Goal: Find specific fact: Find specific fact

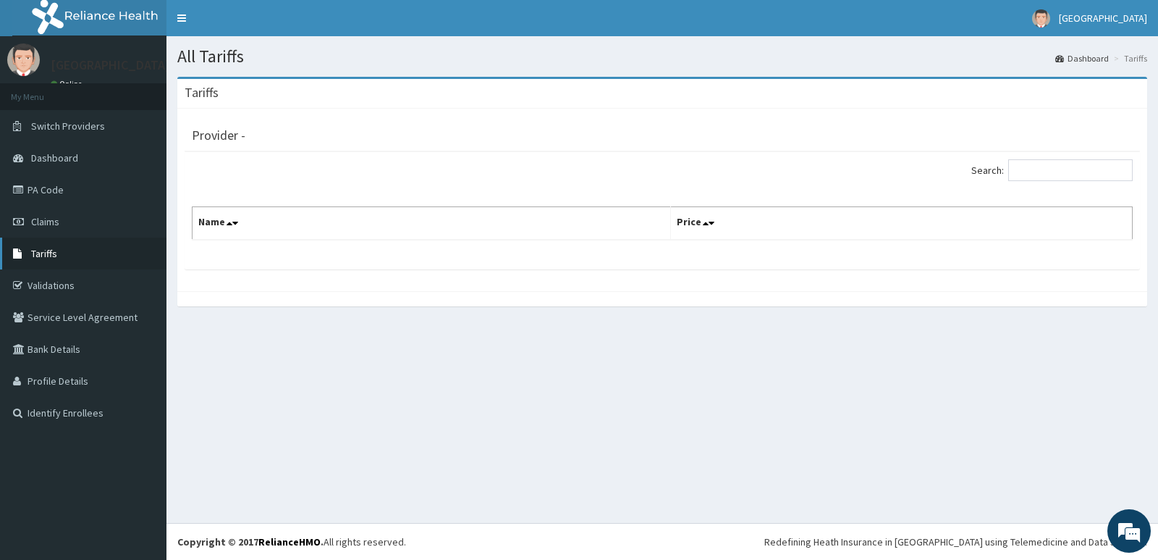
click at [68, 245] on link "Tariffs" at bounding box center [83, 253] width 167 height 32
click at [1048, 170] on input "Search:" at bounding box center [1071, 170] width 125 height 22
click at [72, 259] on link "Tariffs" at bounding box center [83, 253] width 167 height 32
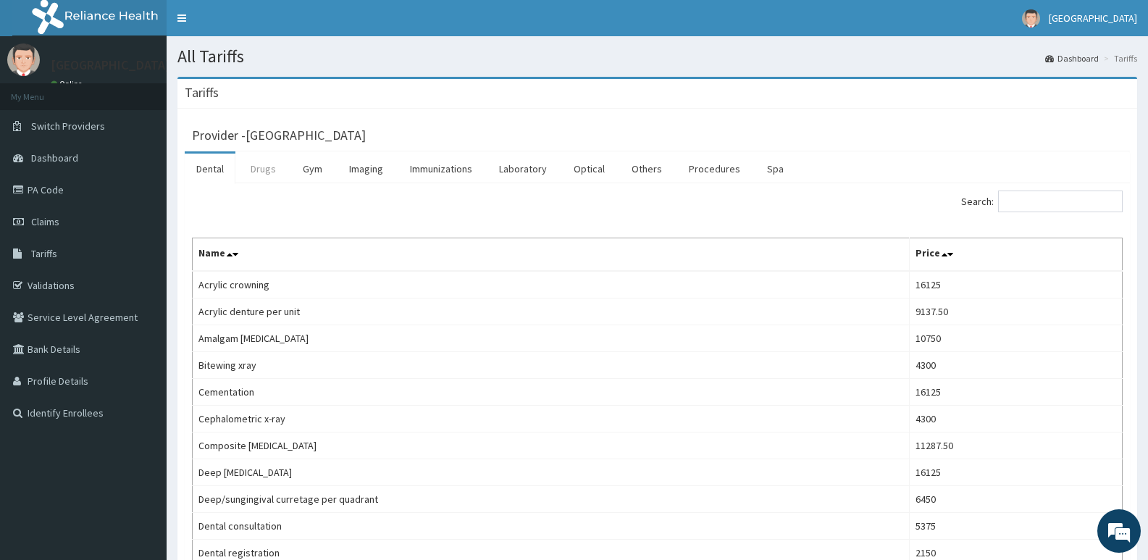
click at [264, 174] on link "Drugs" at bounding box center [263, 168] width 49 height 30
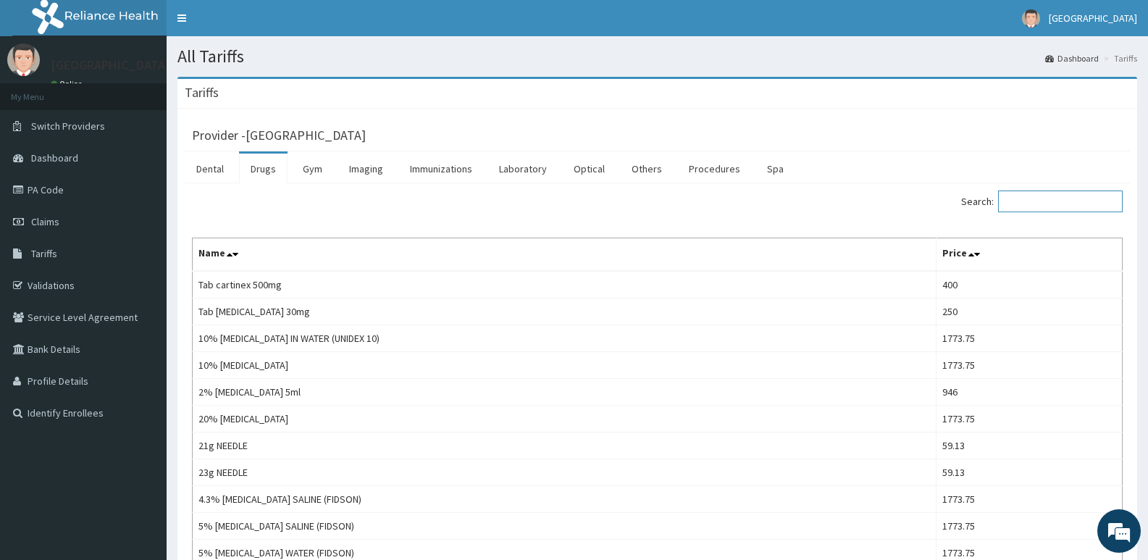
click at [1036, 201] on input "Search:" at bounding box center [1060, 201] width 125 height 22
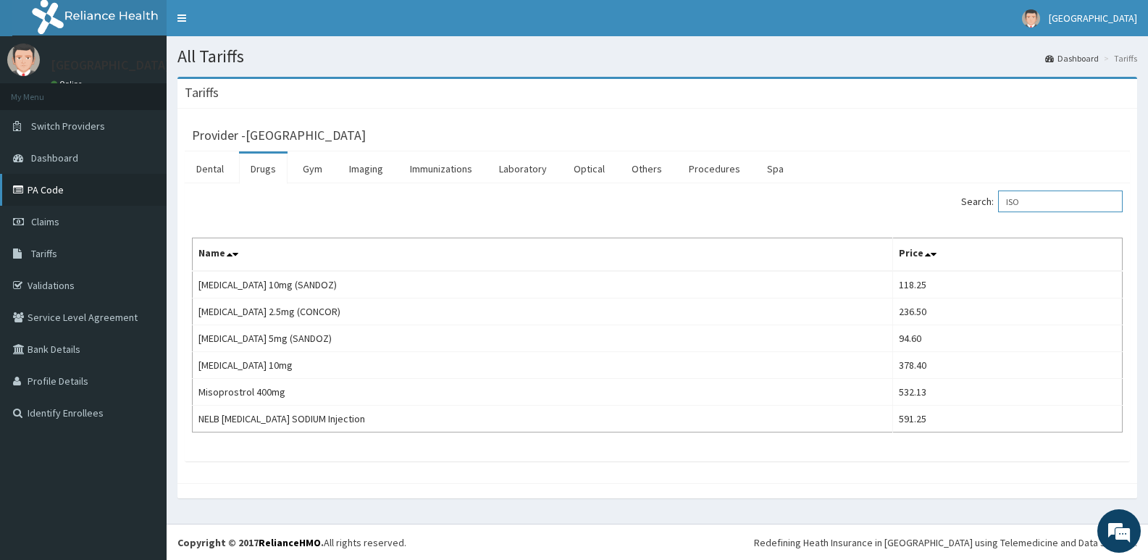
type input "ISO"
click at [66, 188] on link "PA Code" at bounding box center [83, 190] width 167 height 32
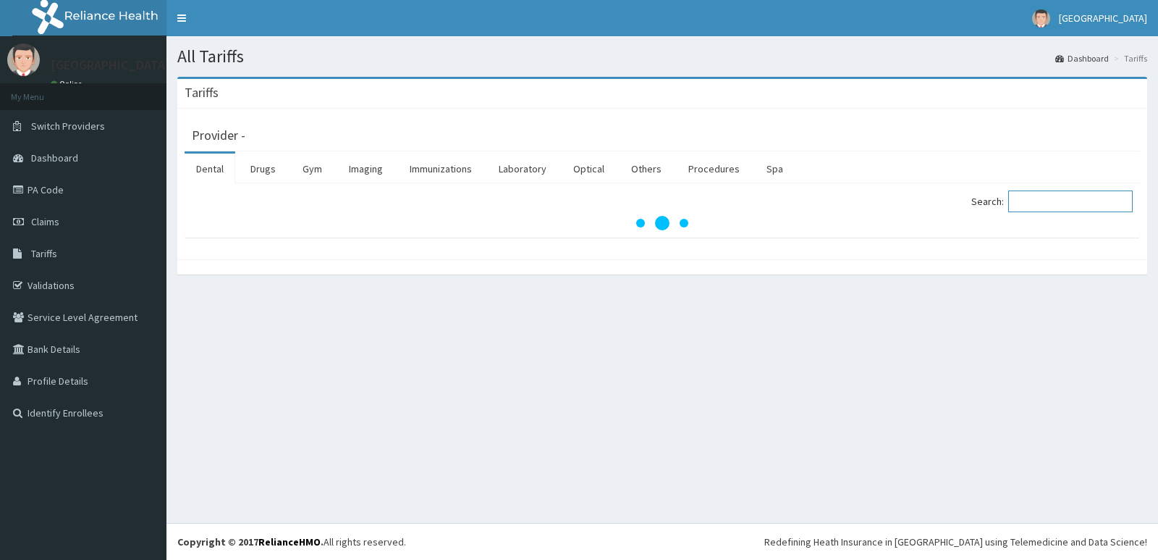
click at [1031, 202] on input "Search:" at bounding box center [1071, 201] width 125 height 22
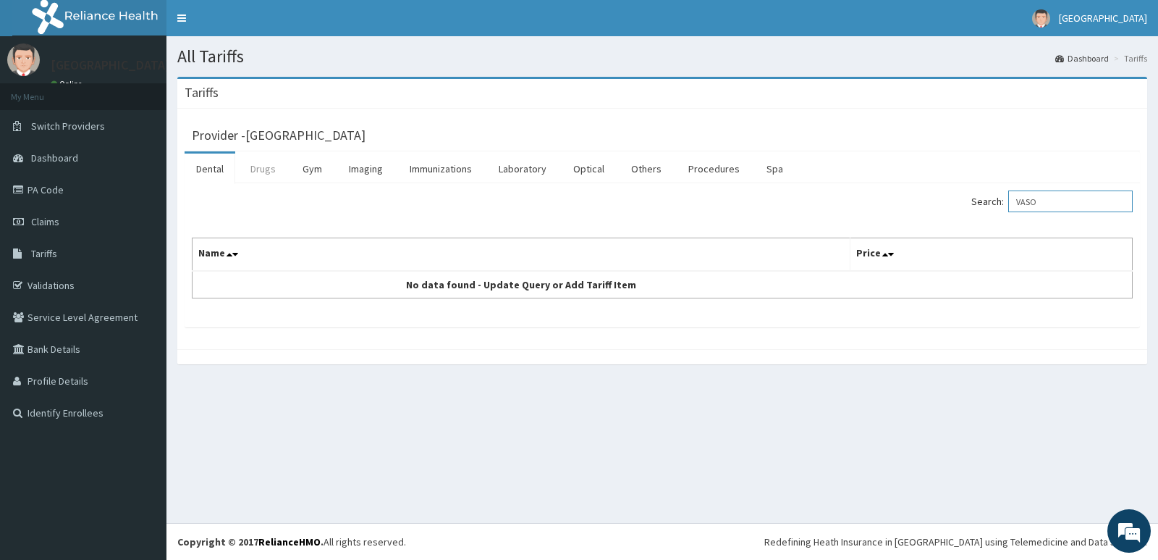
type input "VASO"
click at [259, 173] on link "Drugs" at bounding box center [263, 168] width 49 height 30
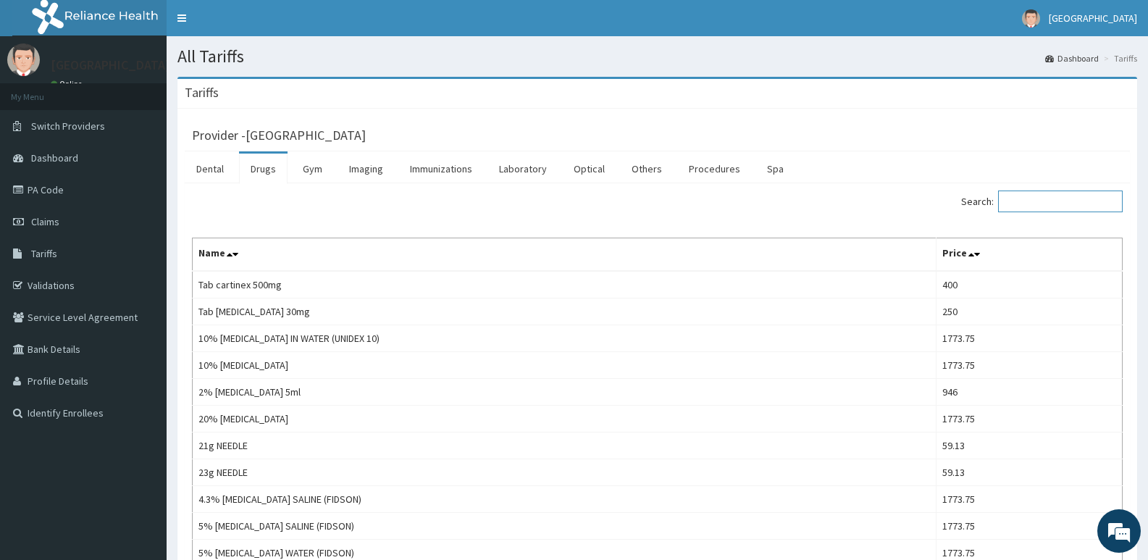
click at [1034, 209] on input "Search:" at bounding box center [1060, 201] width 125 height 22
type input "VASO"
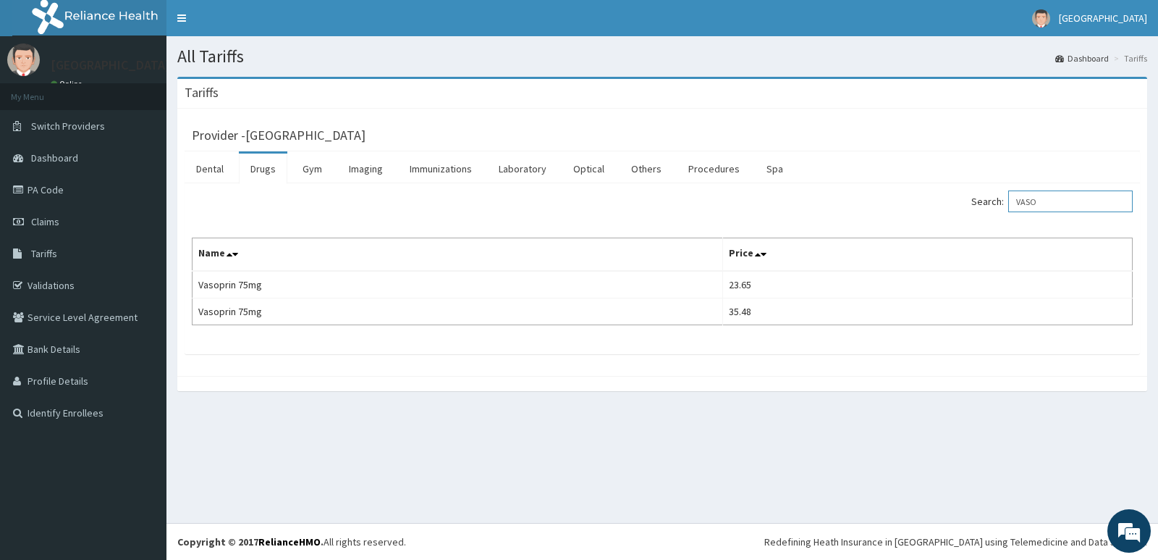
drag, startPoint x: 1097, startPoint y: 195, endPoint x: 970, endPoint y: 231, distance: 131.6
click at [970, 231] on div "Search: VASO Name Price Vasoprin 75mg 23.65 Vasoprin 75mg 35.48" at bounding box center [662, 257] width 941 height 135
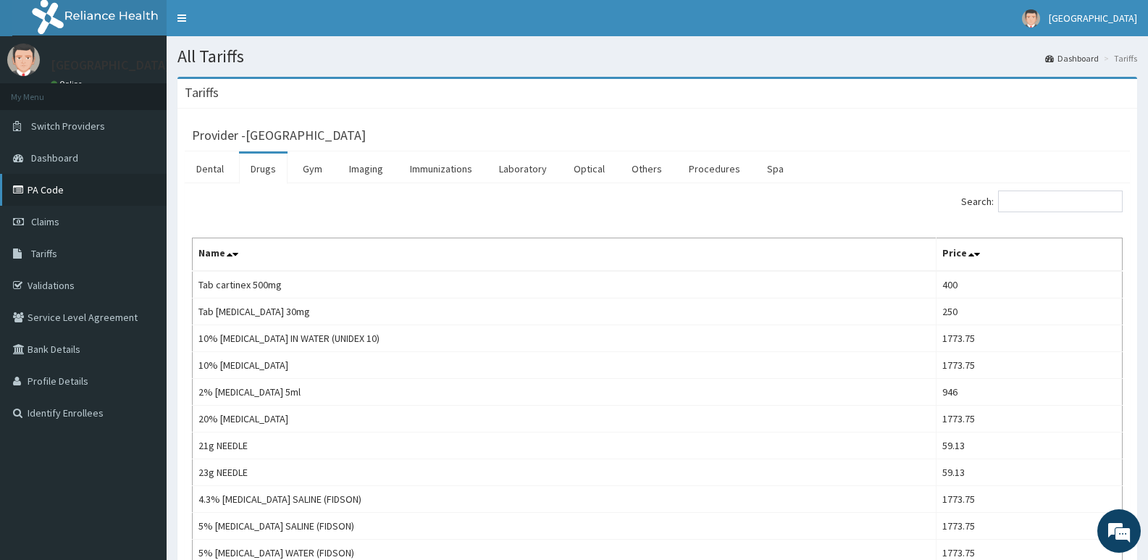
click at [56, 191] on link "PA Code" at bounding box center [83, 190] width 167 height 32
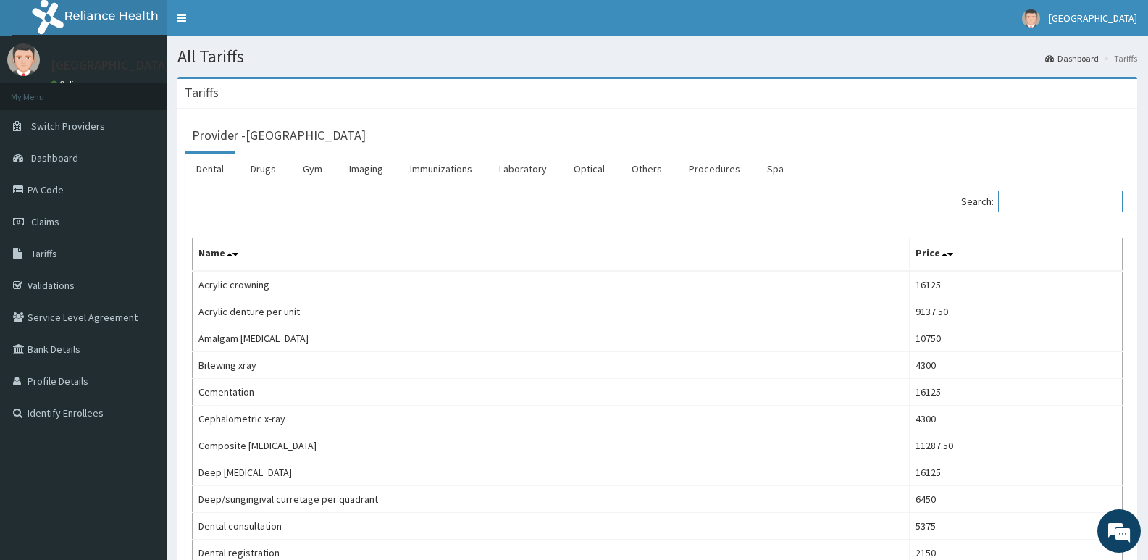
click at [1033, 198] on input "Search:" at bounding box center [1060, 201] width 125 height 22
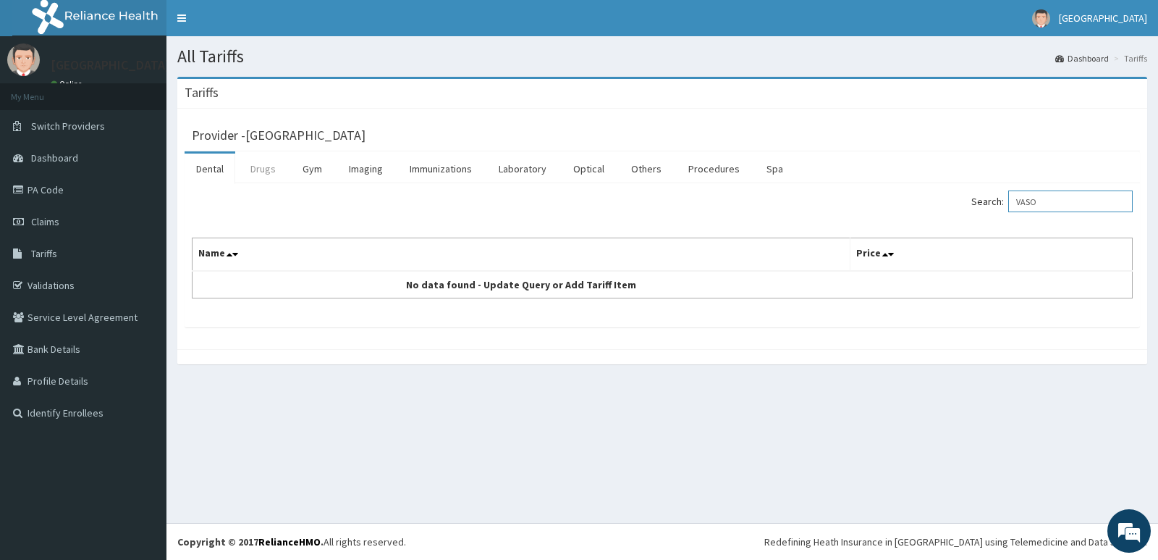
type input "VASO"
click at [270, 172] on link "Drugs" at bounding box center [263, 168] width 49 height 30
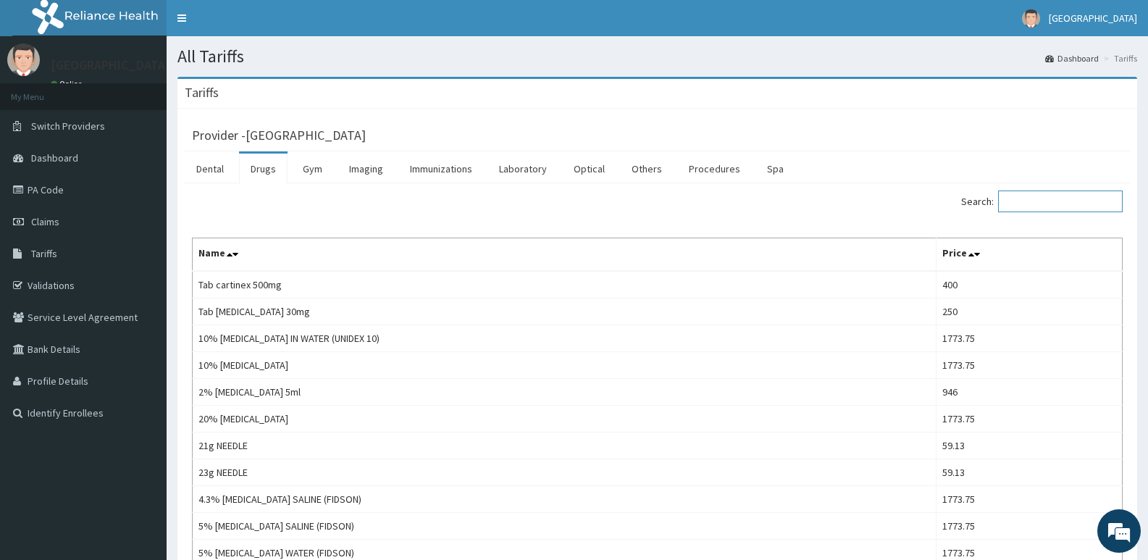
click at [1052, 201] on input "Search:" at bounding box center [1060, 201] width 125 height 22
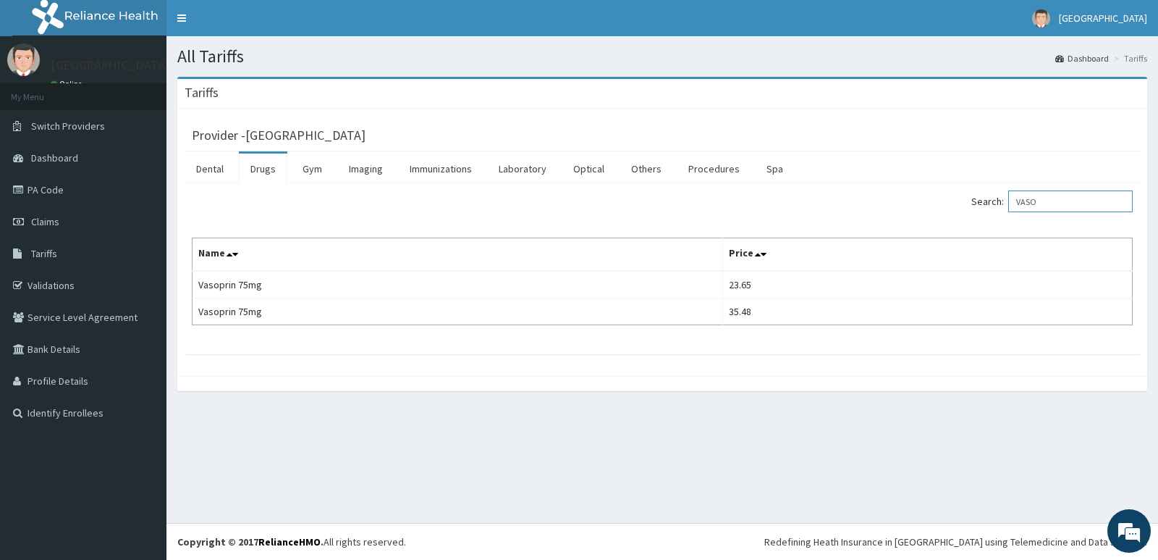
type input "VASO"
click at [758, 96] on div "Tariffs" at bounding box center [662, 94] width 970 height 30
drag, startPoint x: 1082, startPoint y: 204, endPoint x: 936, endPoint y: 240, distance: 149.8
click at [936, 240] on div "Search: VASO Name Price Vasoprin 75mg 23.65 Vasoprin 75mg 35.48" at bounding box center [662, 257] width 941 height 135
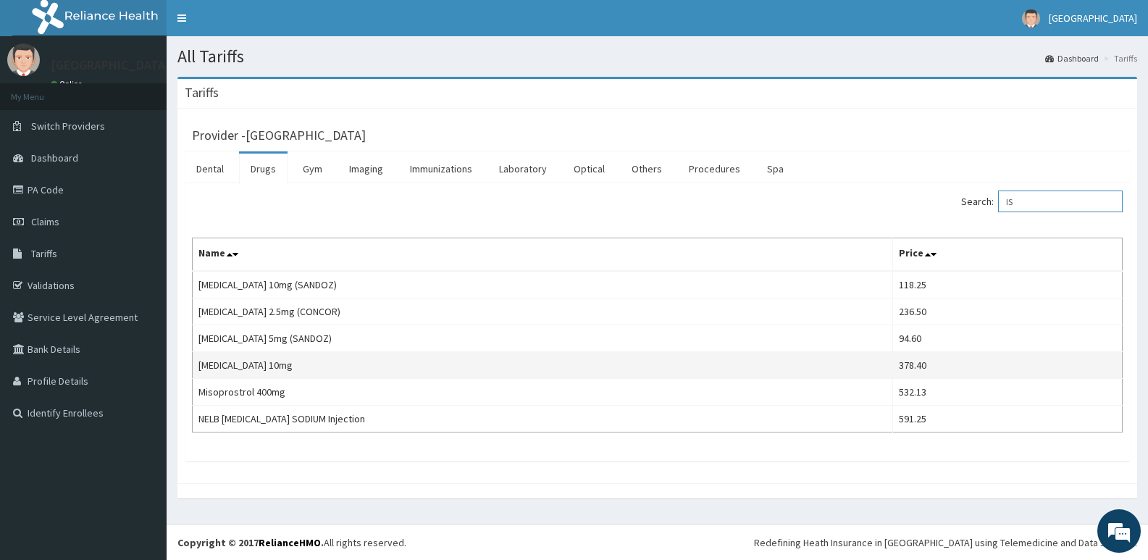
type input "I"
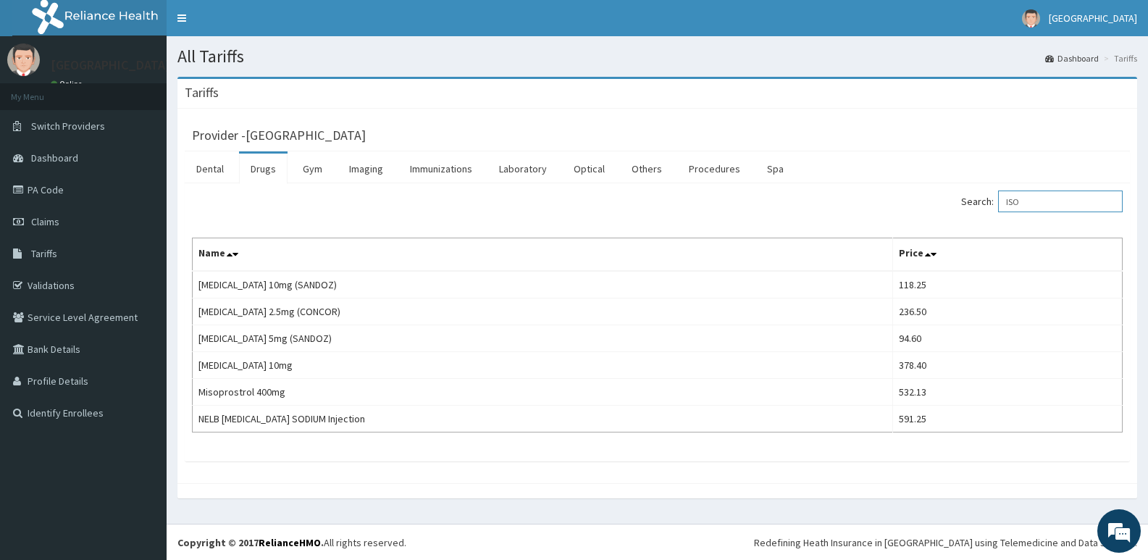
type input "ISO"
click at [70, 184] on link "PA Code" at bounding box center [83, 190] width 167 height 32
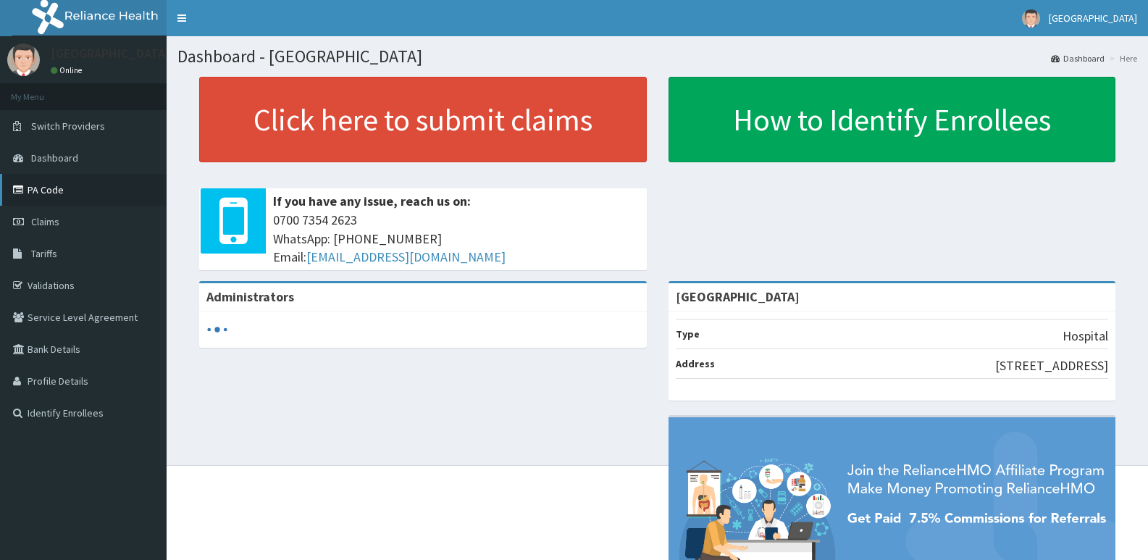
click at [114, 198] on link "PA Code" at bounding box center [83, 190] width 167 height 32
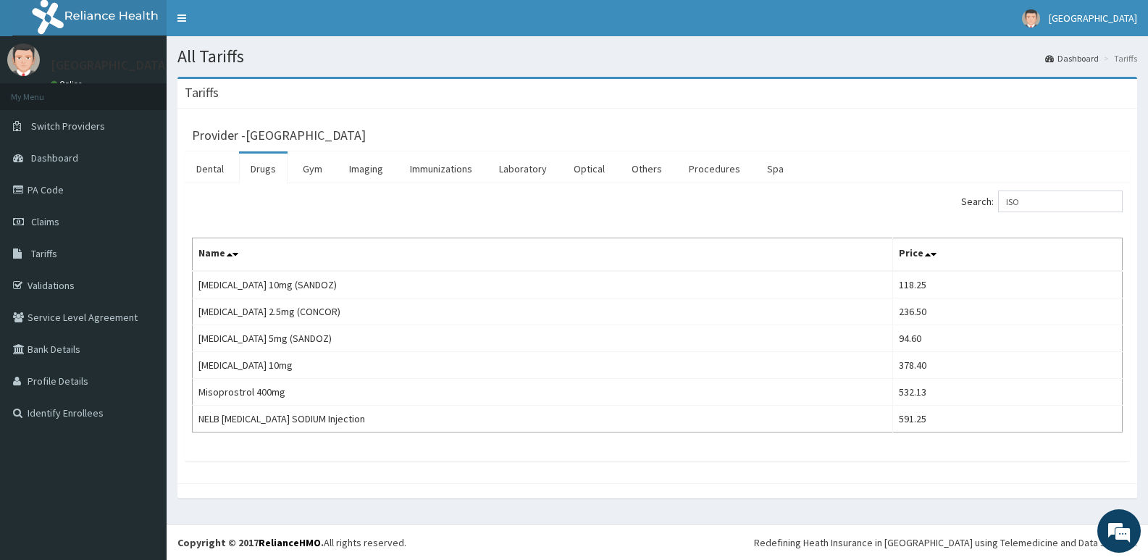
type input "ISO"
